Goal: Task Accomplishment & Management: Manage account settings

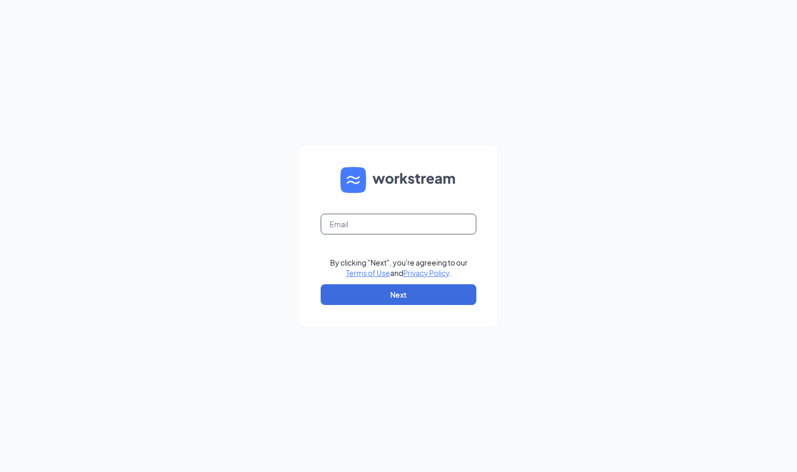
click at [438, 227] on input "text" at bounding box center [399, 224] width 156 height 21
type input "msj@bumsinc.com"
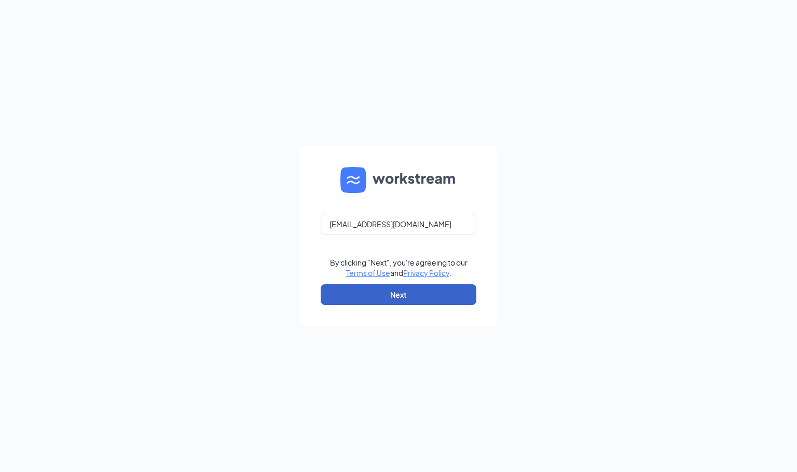
click at [426, 296] on button "Next" at bounding box center [399, 294] width 156 height 21
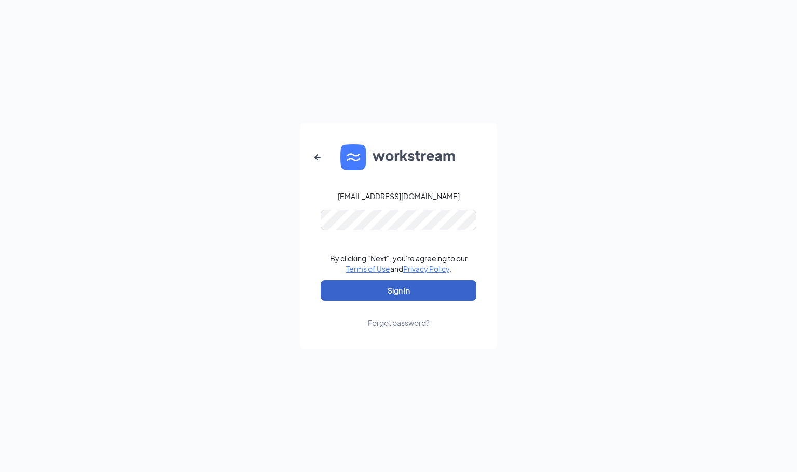
click at [442, 285] on button "Sign In" at bounding box center [399, 290] width 156 height 21
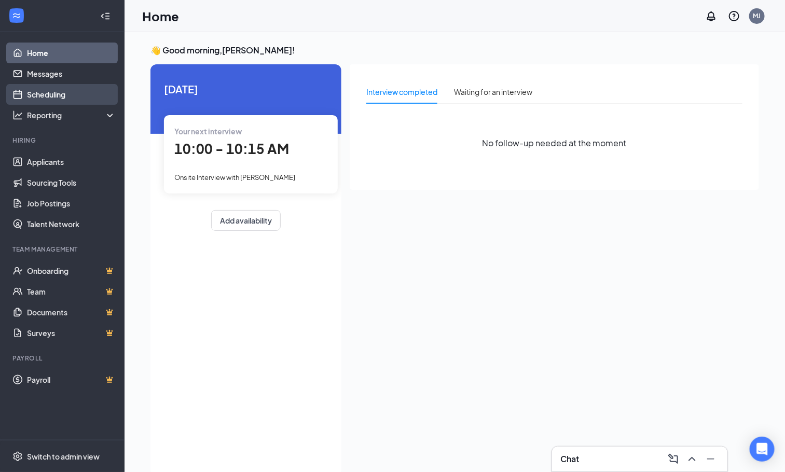
click at [57, 91] on link "Scheduling" at bounding box center [71, 94] width 89 height 21
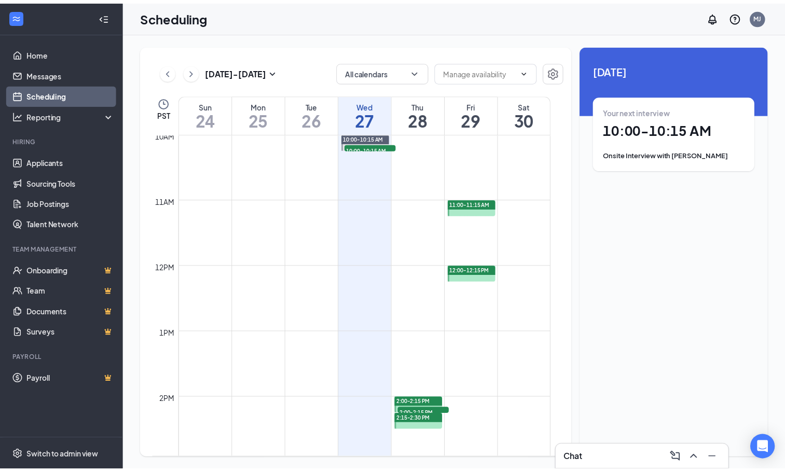
scroll to position [587, 0]
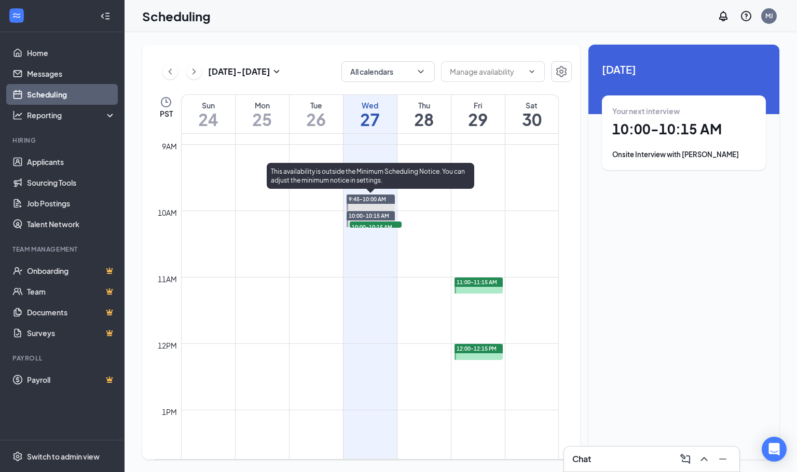
click at [373, 196] on span "9:45-10:00 AM" at bounding box center [367, 199] width 37 height 7
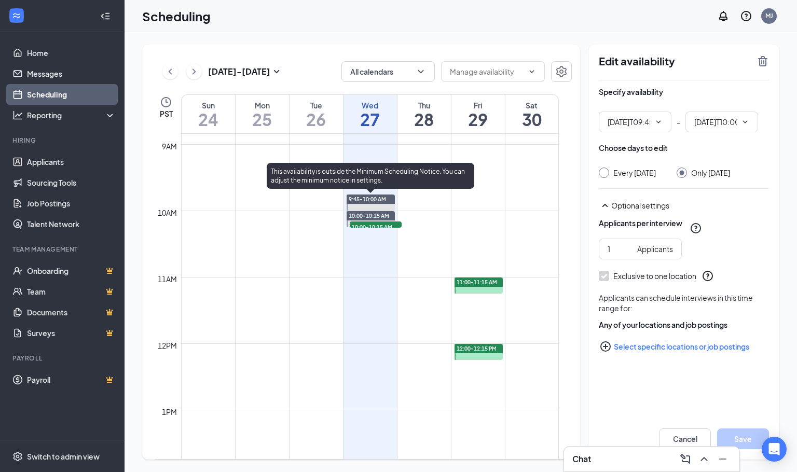
type input "09:45 AM"
type input "10:00 AM"
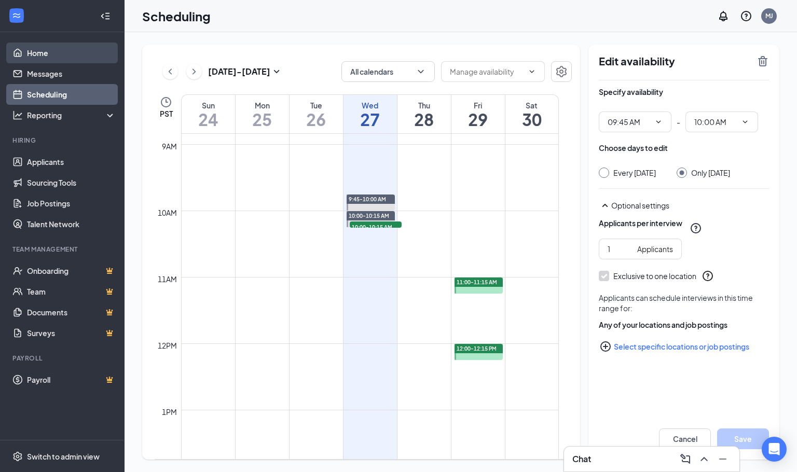
click at [49, 49] on link "Home" at bounding box center [71, 53] width 89 height 21
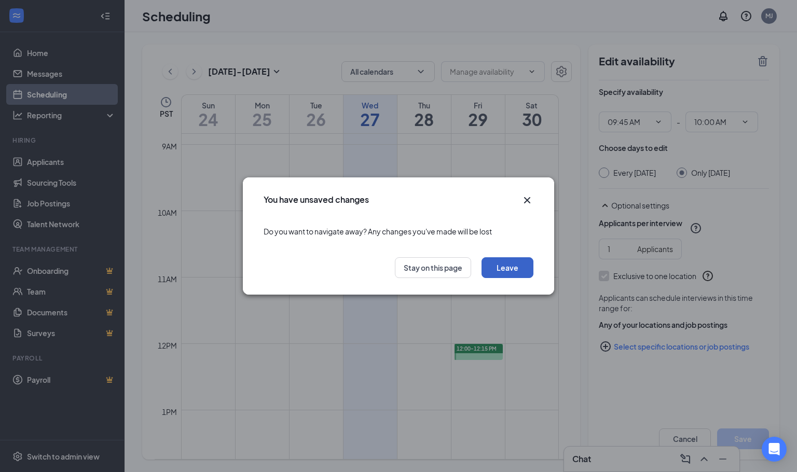
click at [518, 265] on button "Leave" at bounding box center [507, 267] width 52 height 21
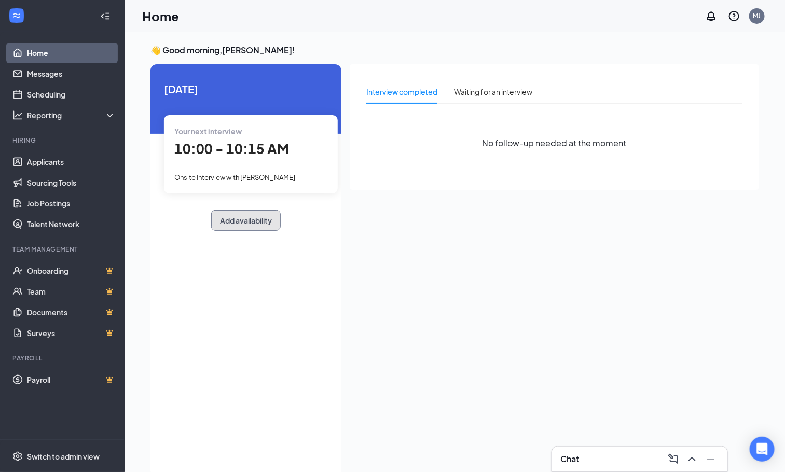
click at [267, 221] on button "Add availability" at bounding box center [245, 220] width 69 height 21
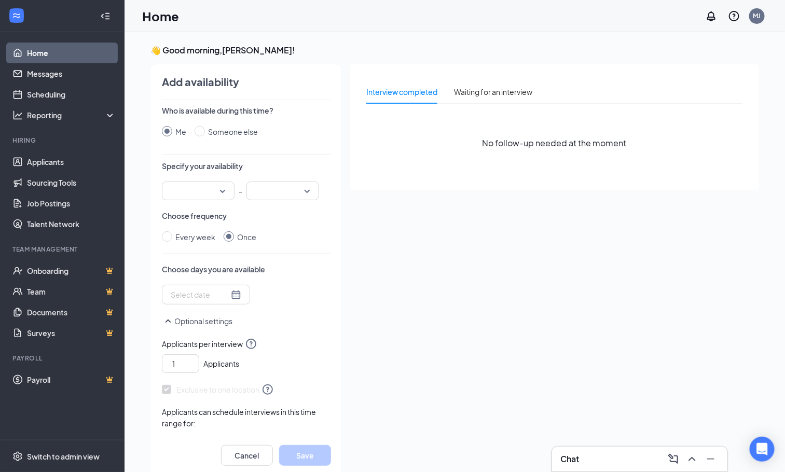
scroll to position [4, 0]
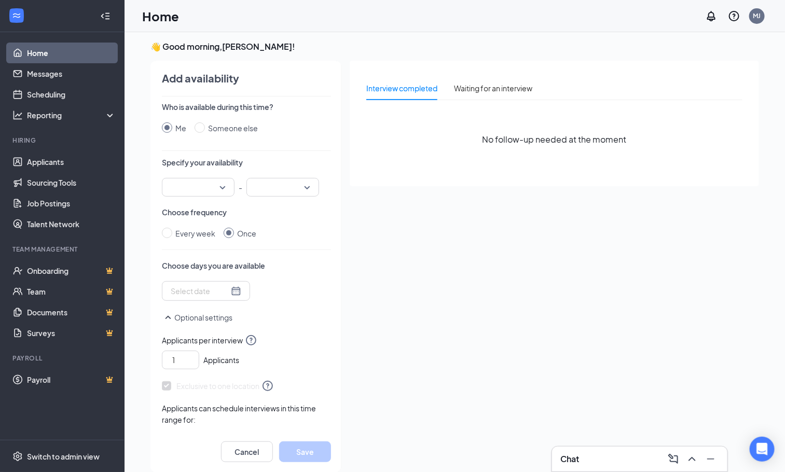
click at [32, 47] on link "Home" at bounding box center [71, 53] width 89 height 21
click at [35, 92] on link "Scheduling" at bounding box center [71, 94] width 89 height 21
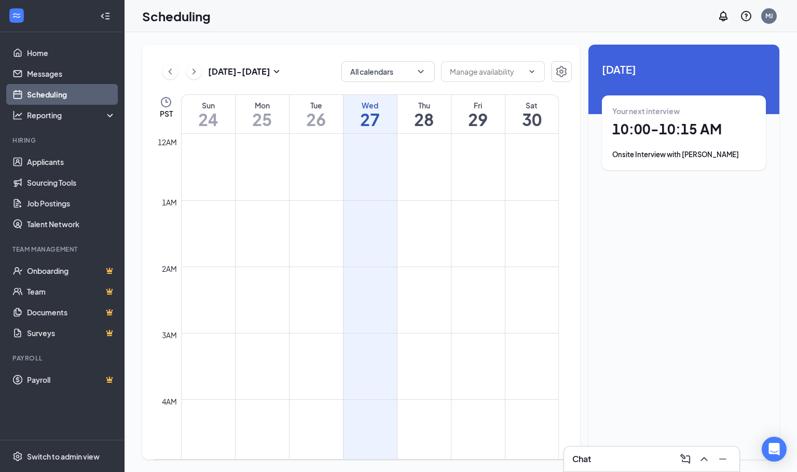
scroll to position [509, 0]
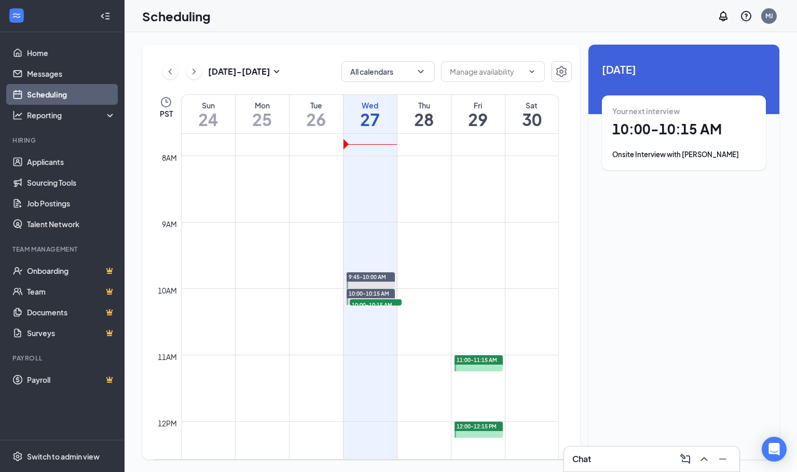
click at [361, 277] on span "9:45-10:00 AM" at bounding box center [367, 276] width 37 height 7
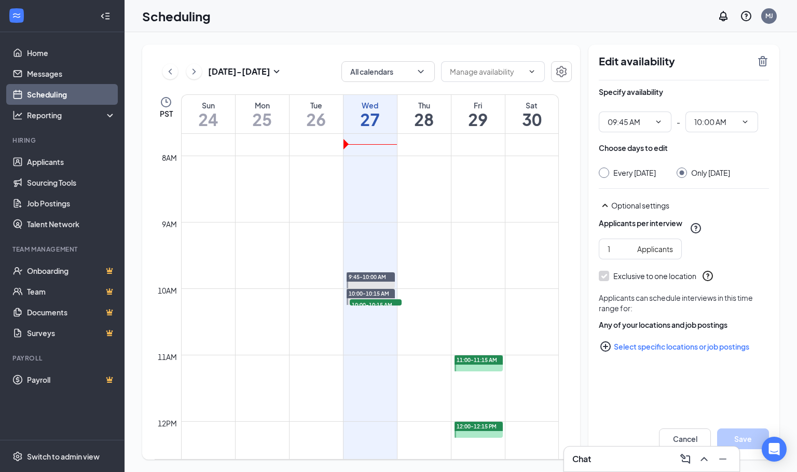
click at [758, 60] on icon "TrashOutline" at bounding box center [762, 61] width 12 height 12
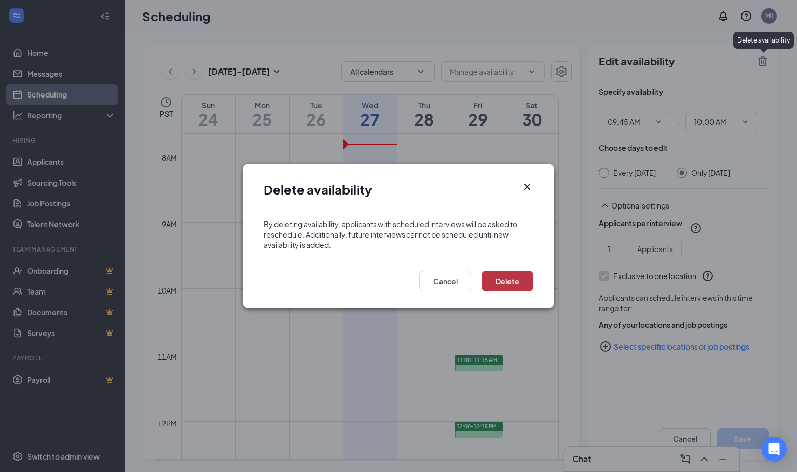
click at [498, 277] on button "Delete" at bounding box center [507, 281] width 52 height 21
